Goal: Information Seeking & Learning: Learn about a topic

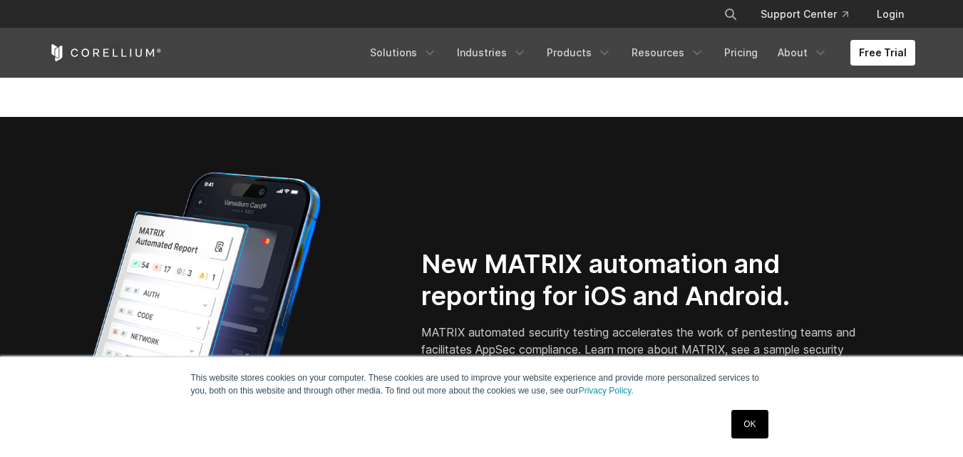
scroll to position [1212, 0]
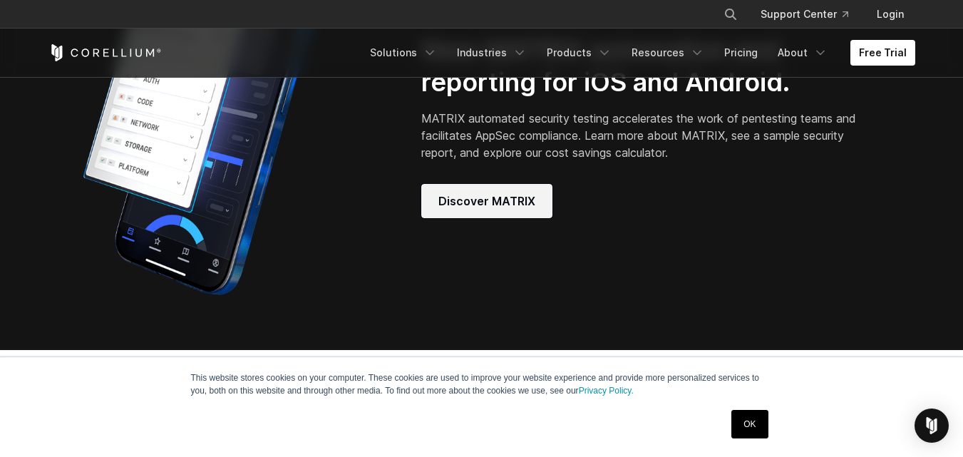
click at [506, 210] on span "Discover MATRIX" at bounding box center [487, 201] width 97 height 17
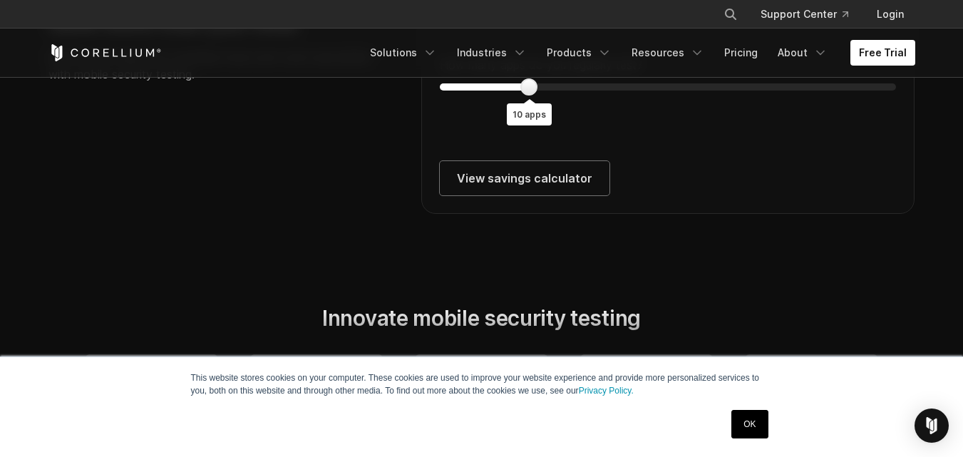
scroll to position [2639, 0]
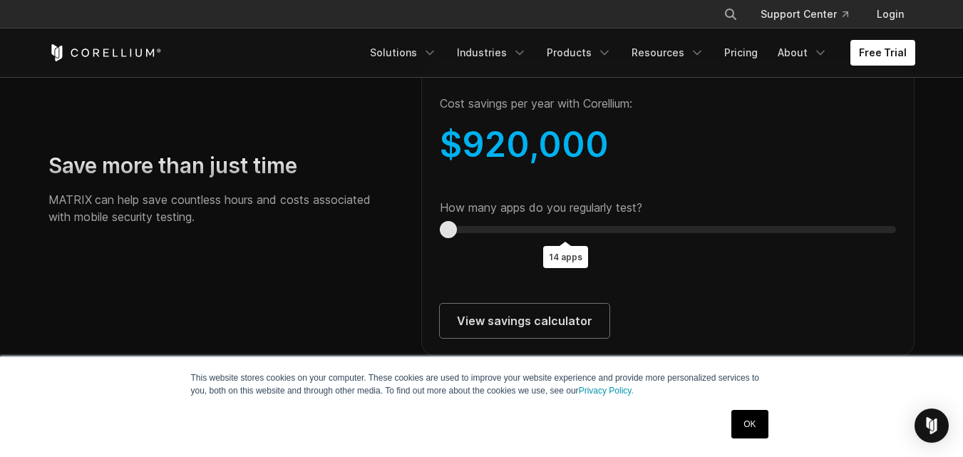
click at [15, 300] on section "Save more than just time MATRIX can help save countless hours and costs associa…" at bounding box center [481, 194] width 963 height 415
type input "*"
click at [216, 331] on div "Save more than just time MATRIX can help save countless hours and costs associa…" at bounding box center [482, 195] width 896 height 324
